Goal: Find specific page/section: Find specific page/section

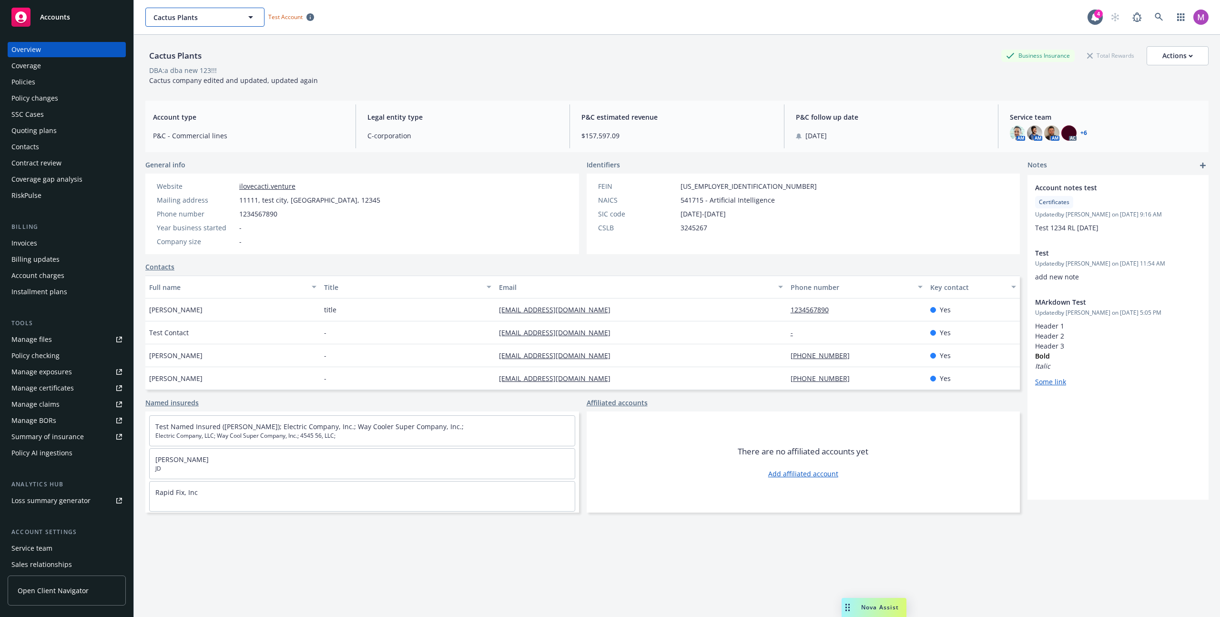
click at [198, 23] on button "Cactus Plants" at bounding box center [204, 17] width 119 height 19
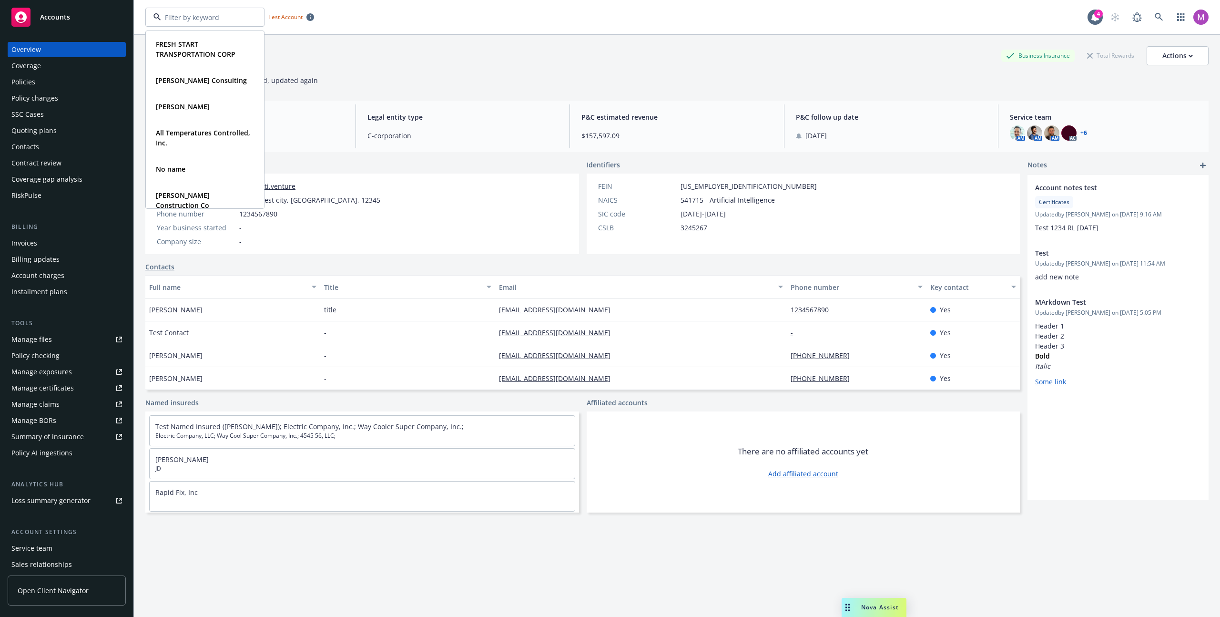
click at [404, 31] on div "FRESH START TRANSPORTATION CORP Type Commercial Thomas Carlos Consulting Type C…" at bounding box center [677, 17] width 1086 height 34
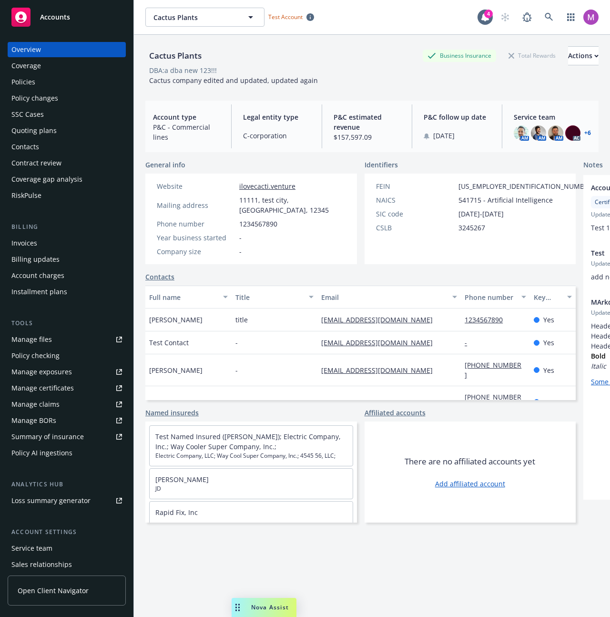
click at [267, 609] on span "Nova Assist" at bounding box center [270, 607] width 38 height 8
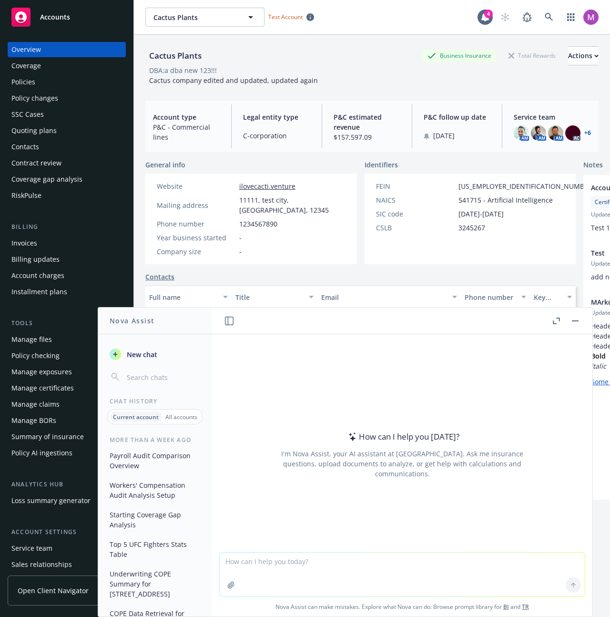
click at [469, 360] on div "How can I help you today? I'm Nova Assist, your AI assistant at Newfront. Ask m…" at bounding box center [402, 443] width 380 height 218
click at [466, 358] on div "How can I help you today? I'm Nova Assist, your AI assistant at Newfront. Ask m…" at bounding box center [402, 443] width 380 height 218
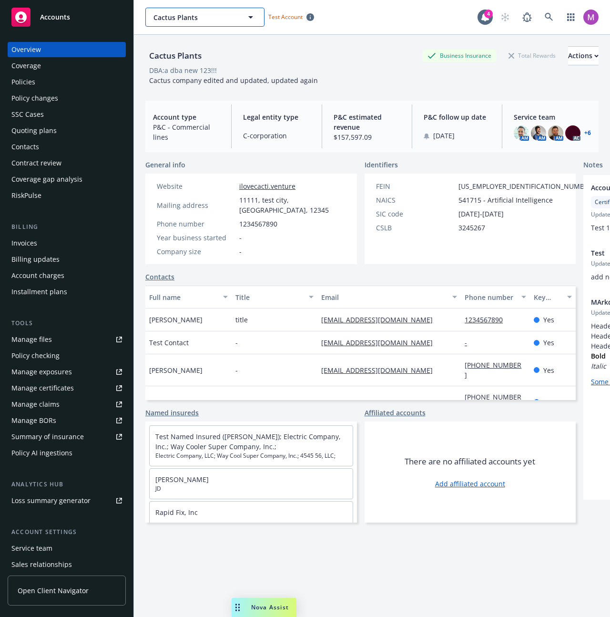
click at [225, 12] on span "Cactus Plants" at bounding box center [194, 17] width 82 height 10
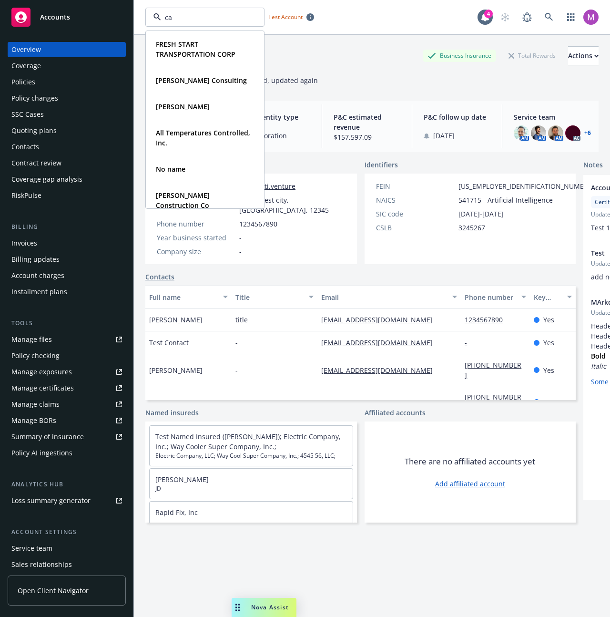
type input "cac"
